Goal: Book appointment/travel/reservation

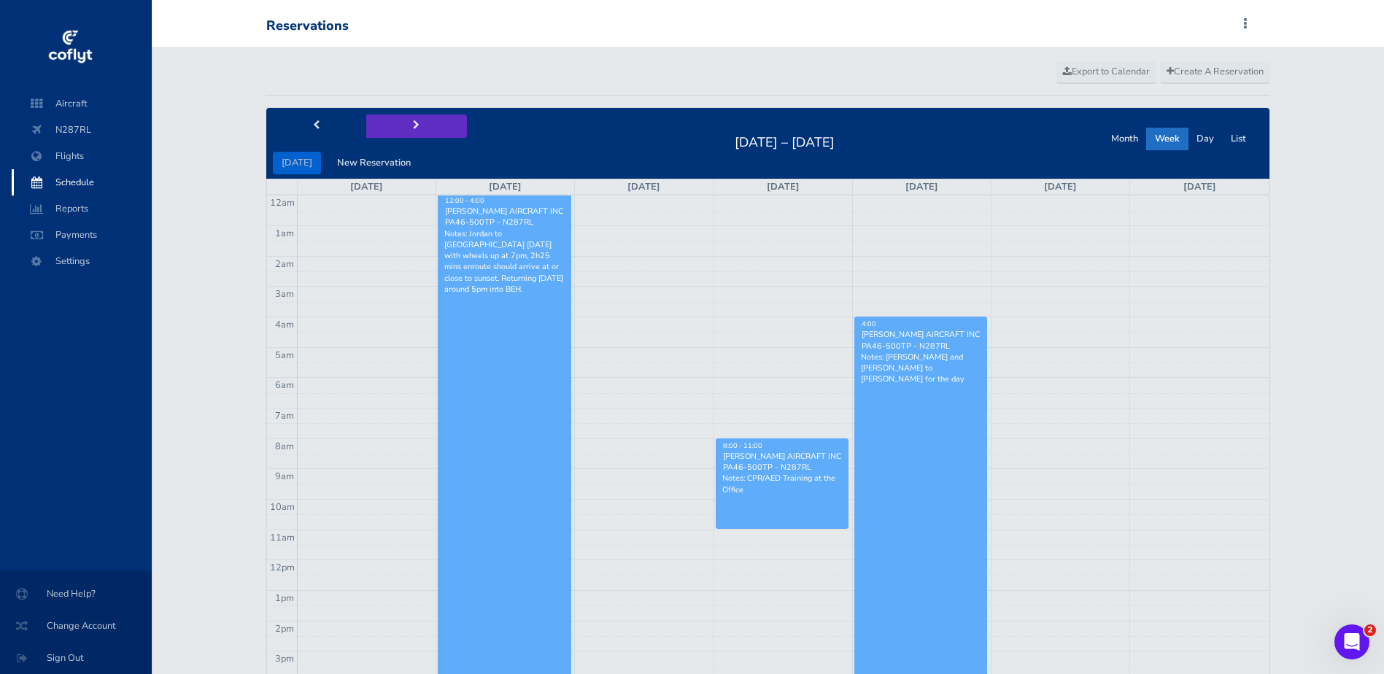
click at [413, 130] on span "next" at bounding box center [416, 125] width 7 height 9
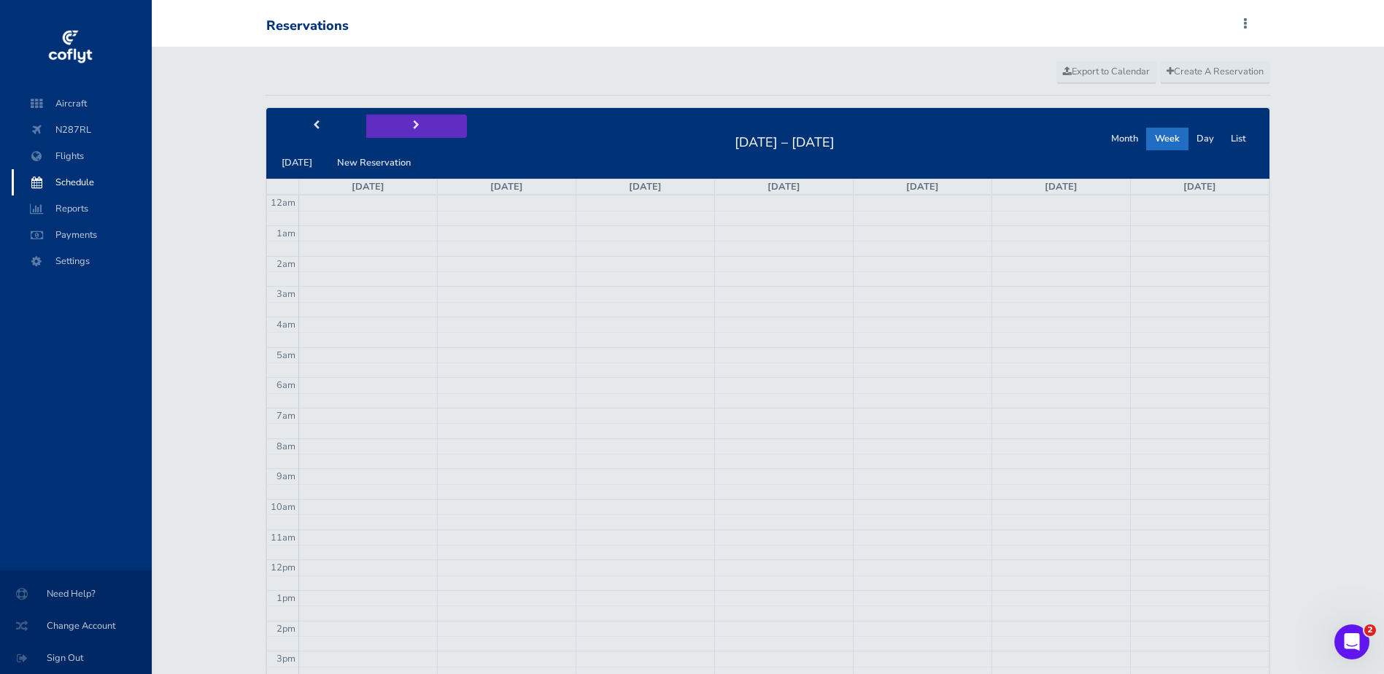
click at [406, 131] on button "next" at bounding box center [416, 126] width 101 height 23
click at [405, 129] on button "next" at bounding box center [416, 126] width 101 height 23
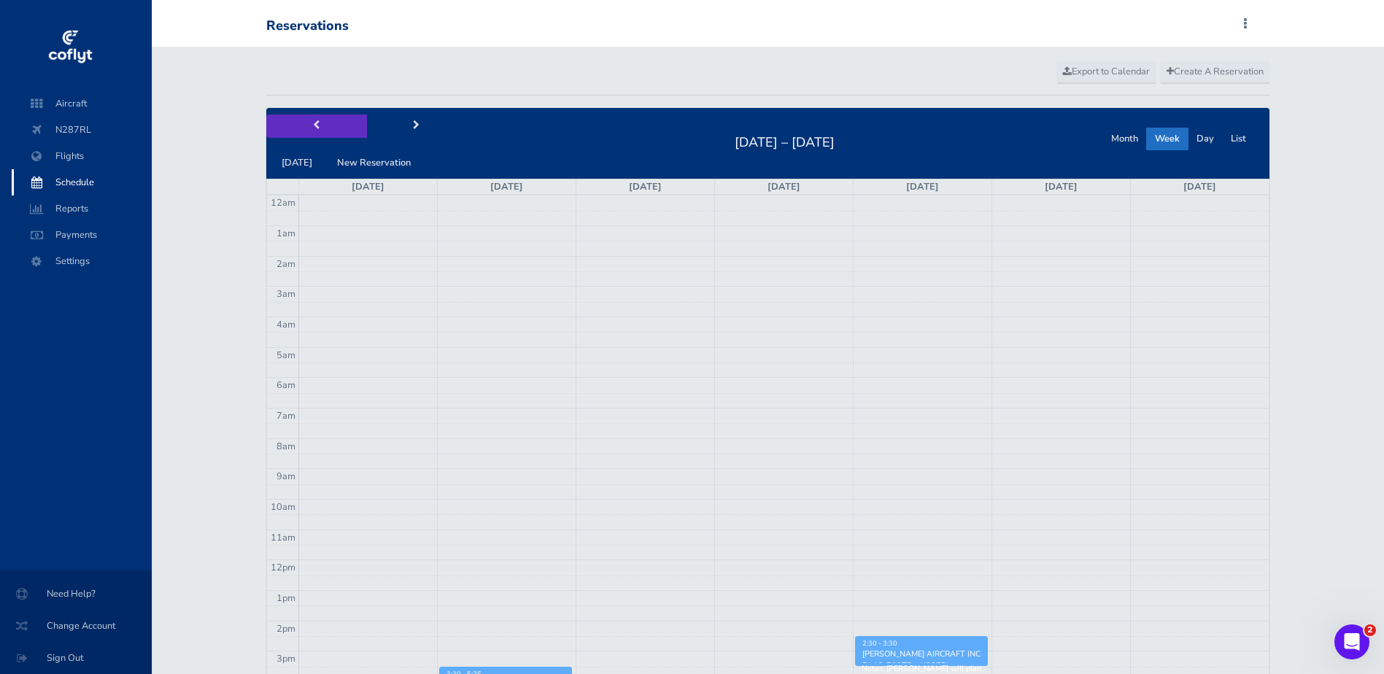
click at [307, 123] on button "prev" at bounding box center [316, 126] width 101 height 23
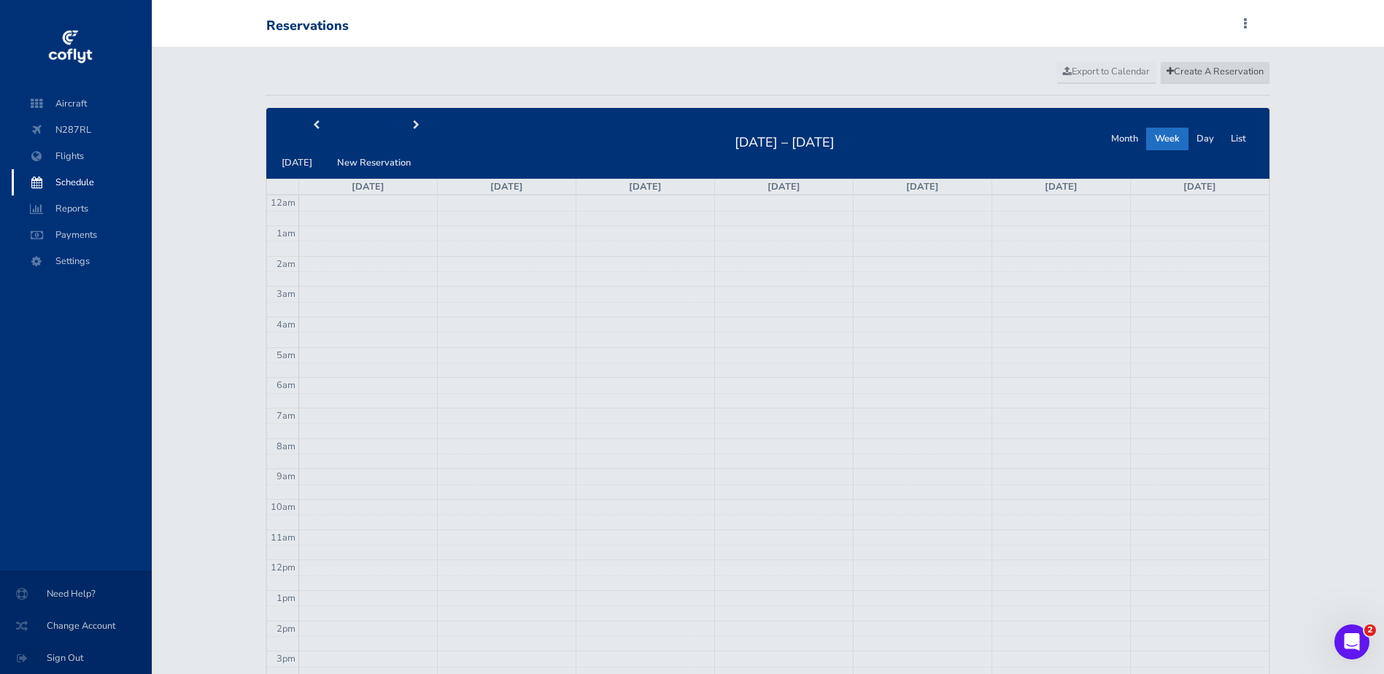
click at [1235, 70] on span "Create A Reservation" at bounding box center [1214, 71] width 97 height 13
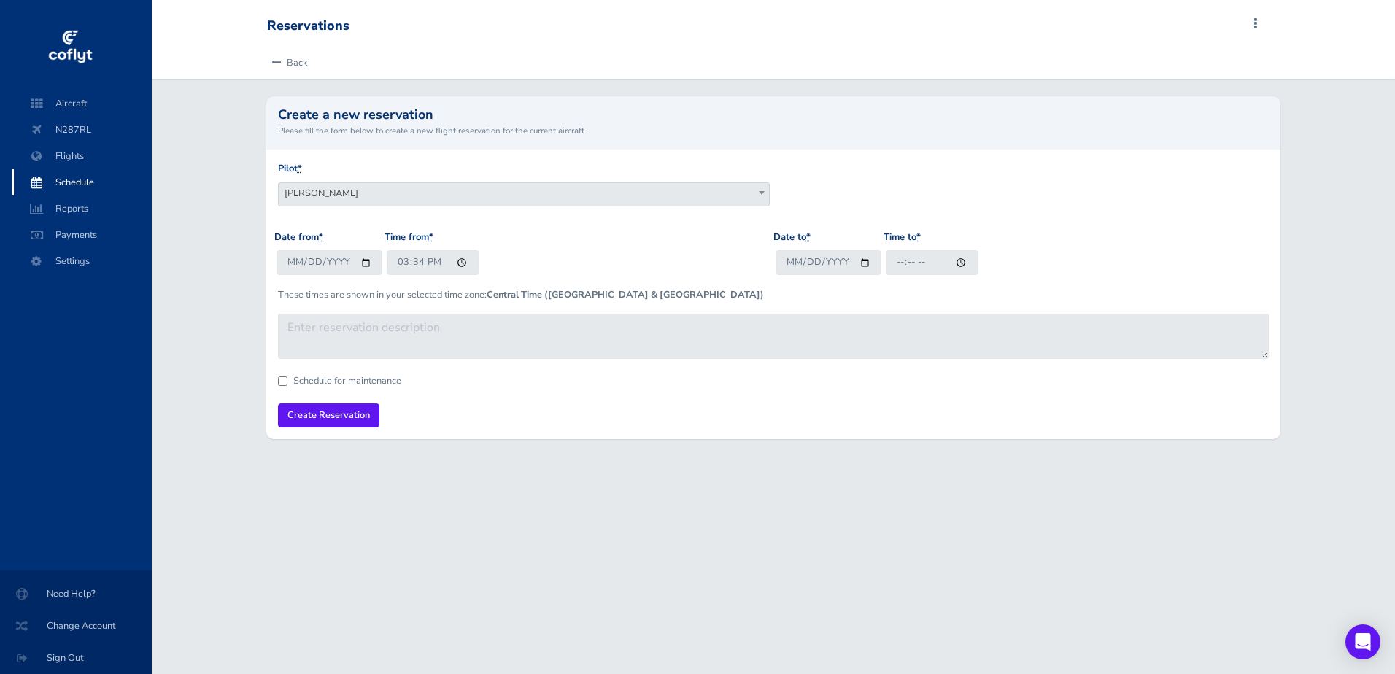
click at [462, 193] on span "Patrick Hall" at bounding box center [524, 193] width 490 height 20
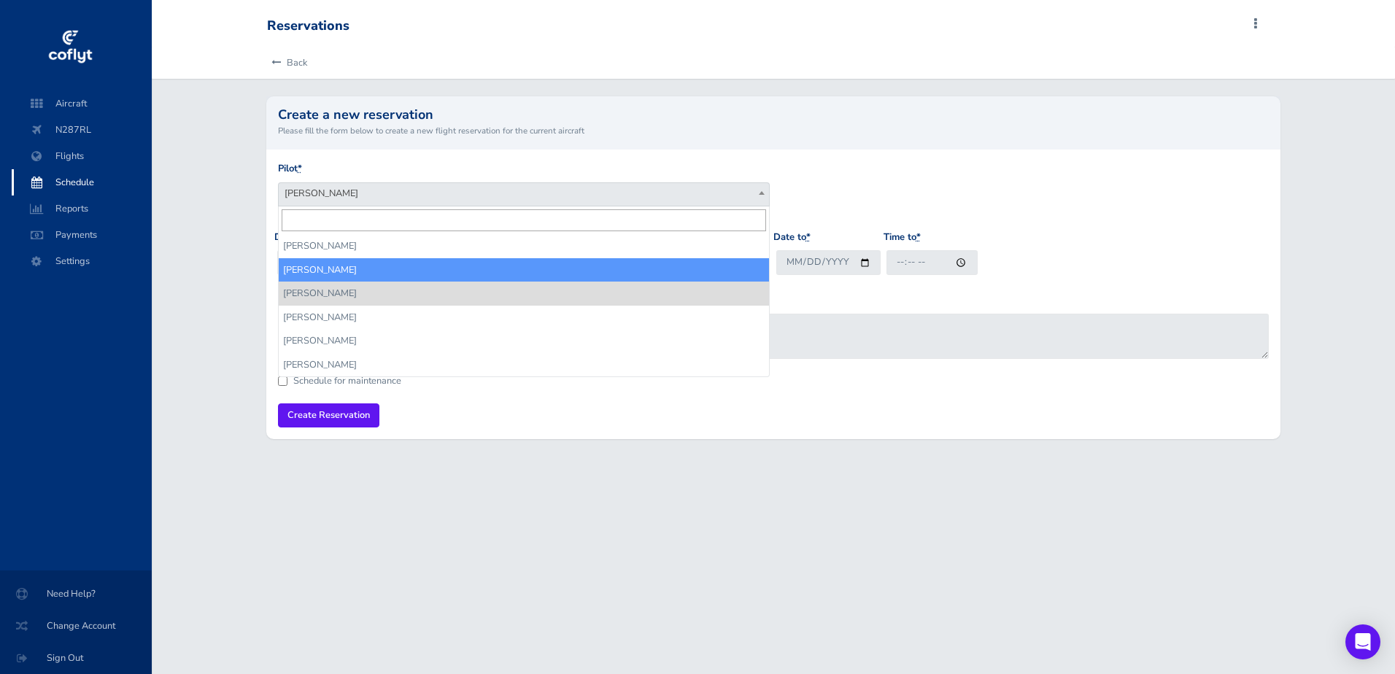
select select "14336"
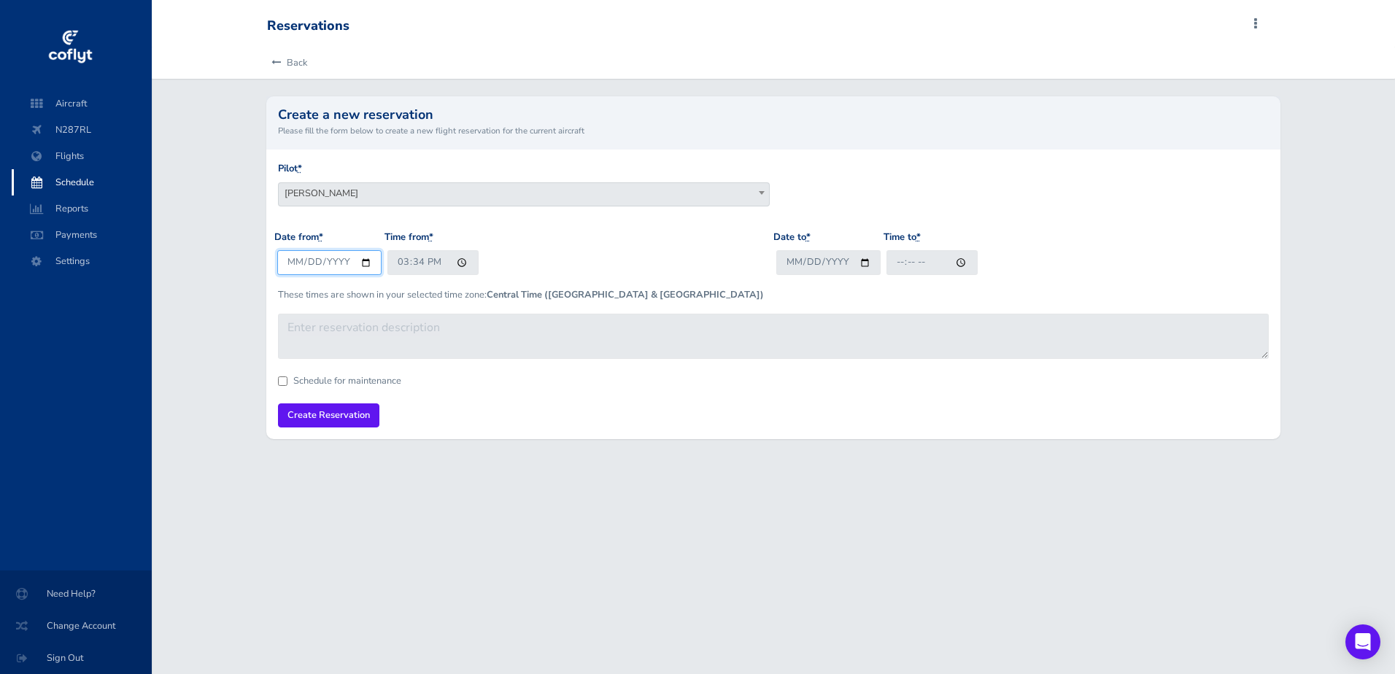
click at [365, 265] on input "2025-08-20" at bounding box center [329, 262] width 104 height 24
type input "2025-08-25"
click at [454, 261] on input "15:34" at bounding box center [432, 262] width 91 height 24
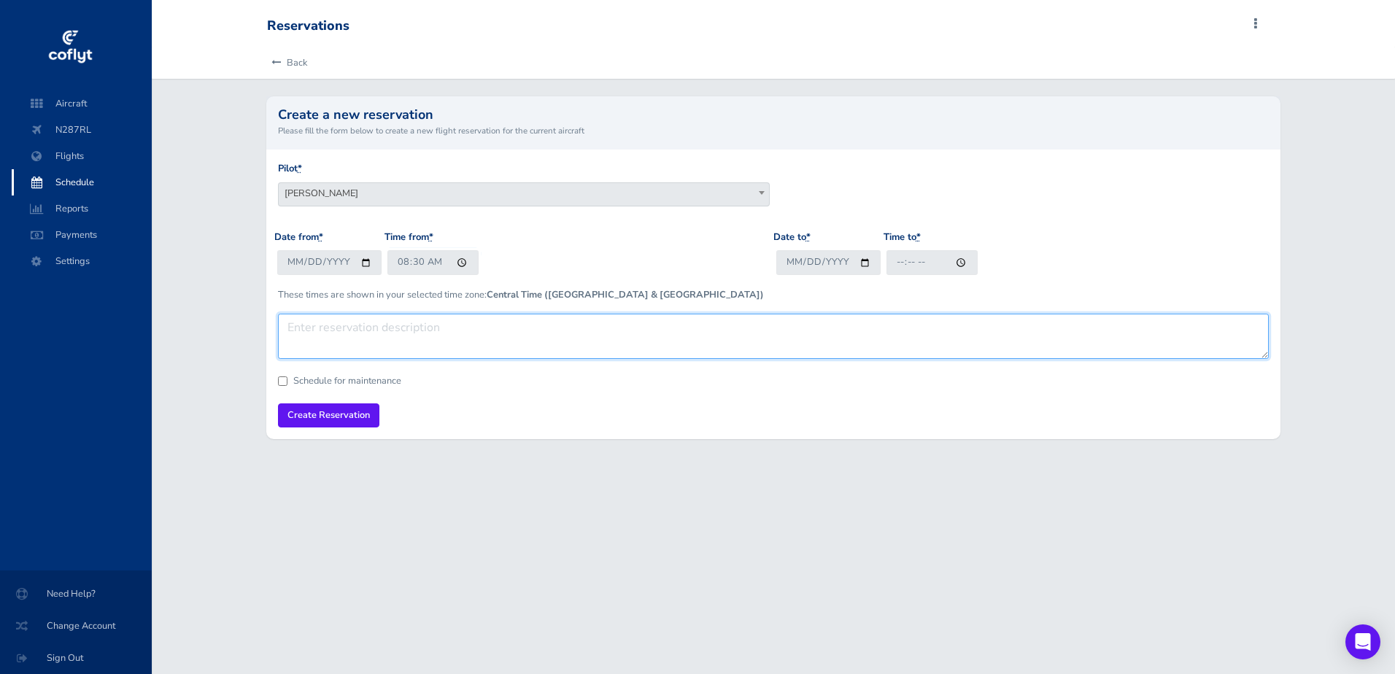
type input "08:30"
click at [641, 336] on textarea at bounding box center [773, 336] width 991 height 45
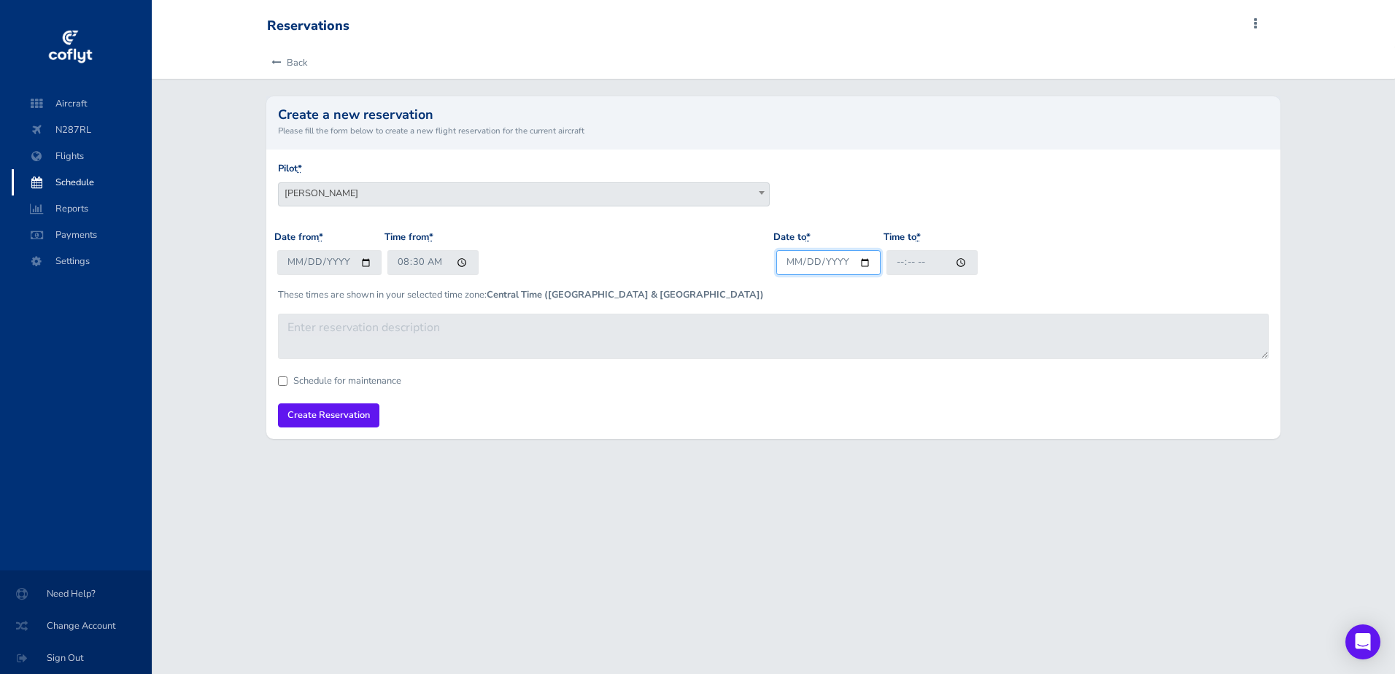
click at [864, 260] on input "Date to *" at bounding box center [828, 262] width 104 height 24
type input "2025-08-25"
click at [964, 266] on input "Time to *" at bounding box center [931, 262] width 91 height 24
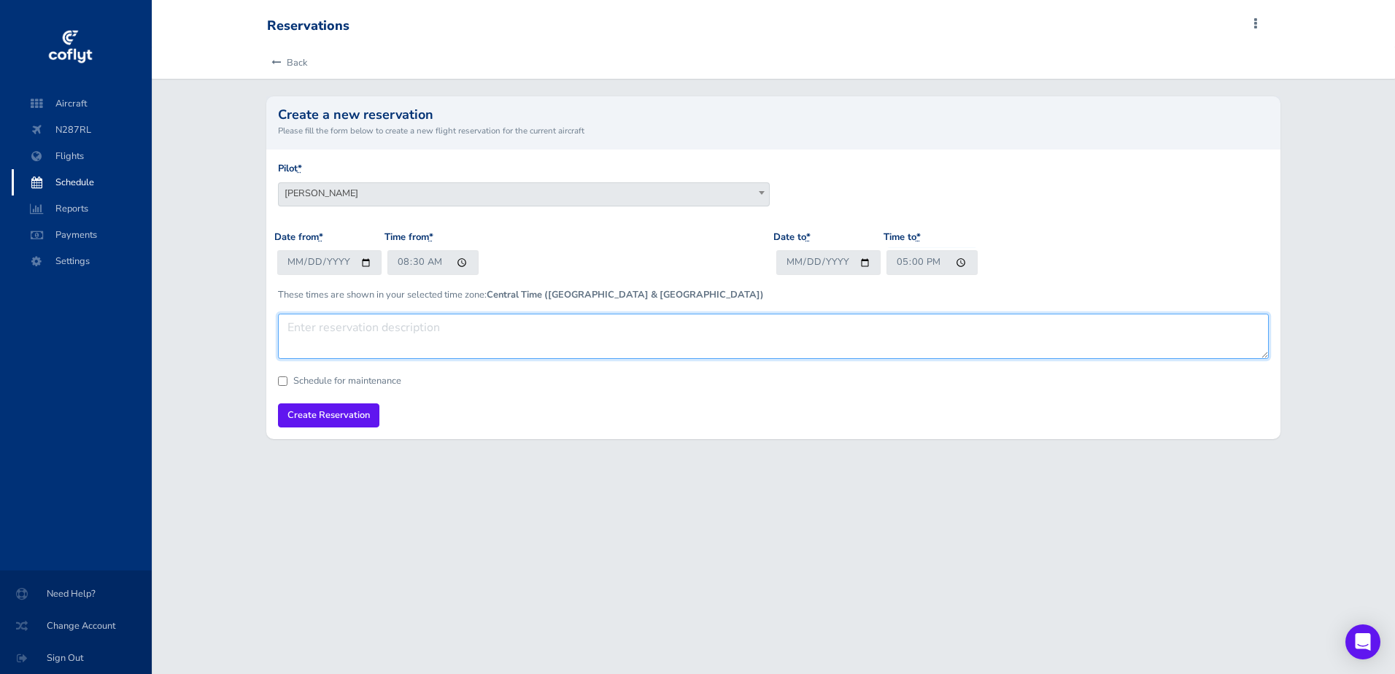
type input "17:00"
click at [696, 345] on textarea at bounding box center [773, 336] width 991 height 45
type textarea "Monday, August 25 Patrick Depart BH 8:30 am for Normal. Day trip. Return by 5:0…"
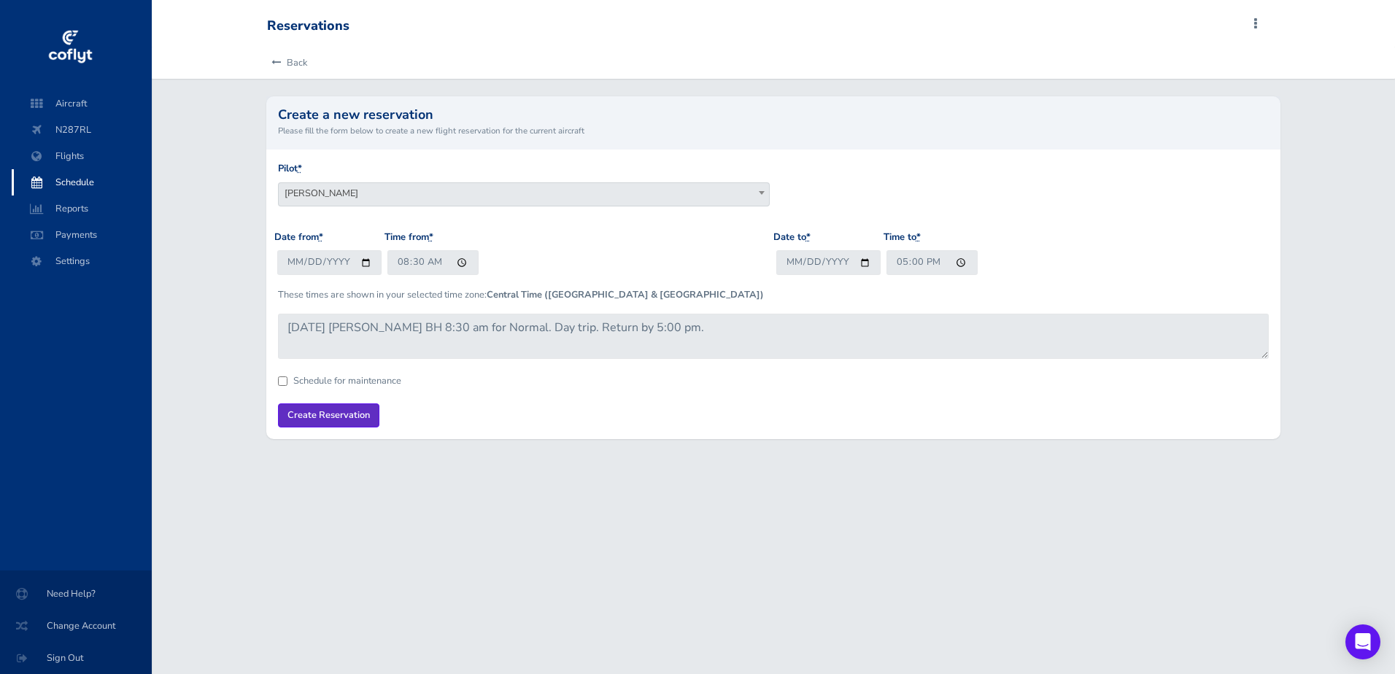
click at [355, 416] on input "Create Reservation" at bounding box center [328, 415] width 101 height 24
